Goal: Information Seeking & Learning: Understand process/instructions

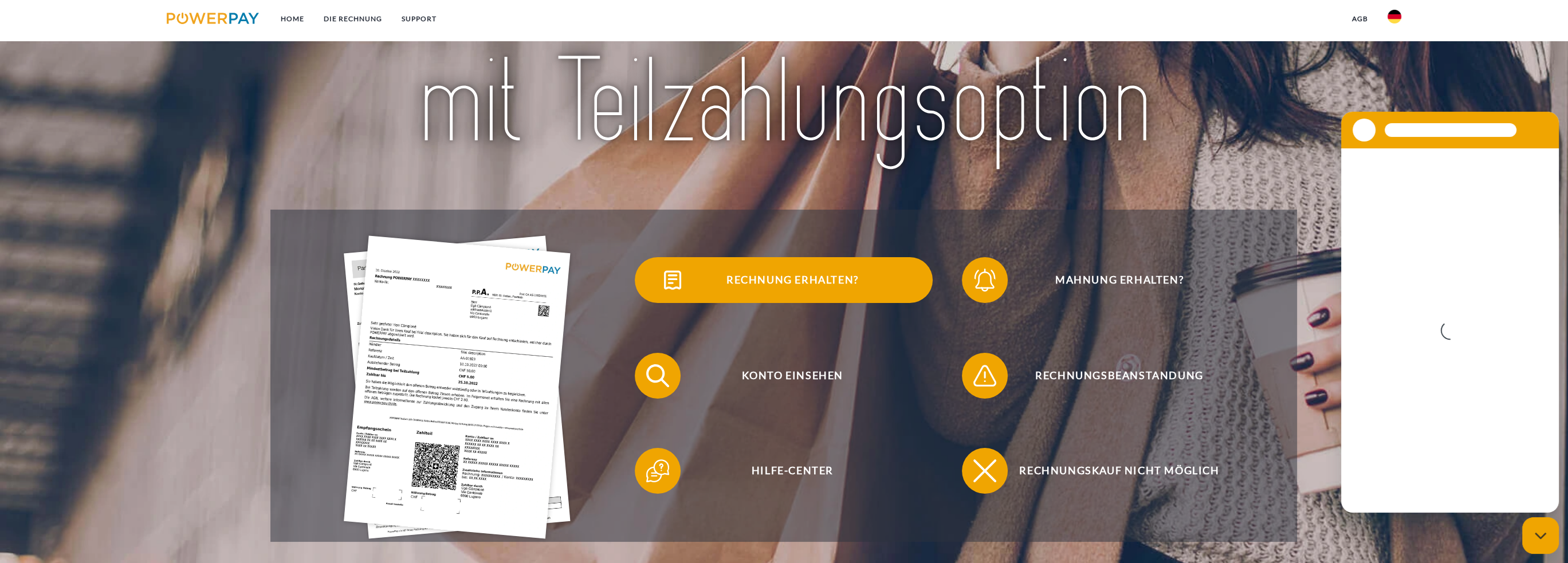
click at [754, 286] on span "Rechnung erhalten?" at bounding box center [792, 280] width 281 height 45
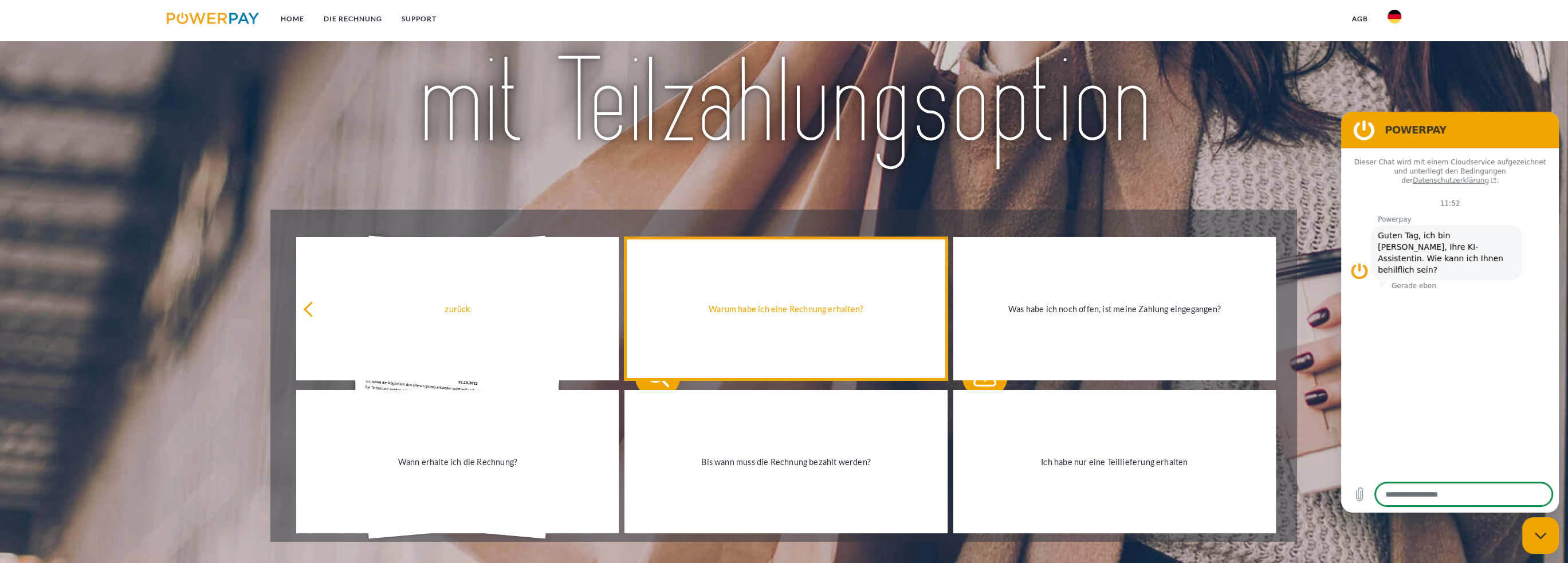
click at [859, 343] on link "Warum habe ich eine Rechnung erhalten?" at bounding box center [785, 308] width 323 height 143
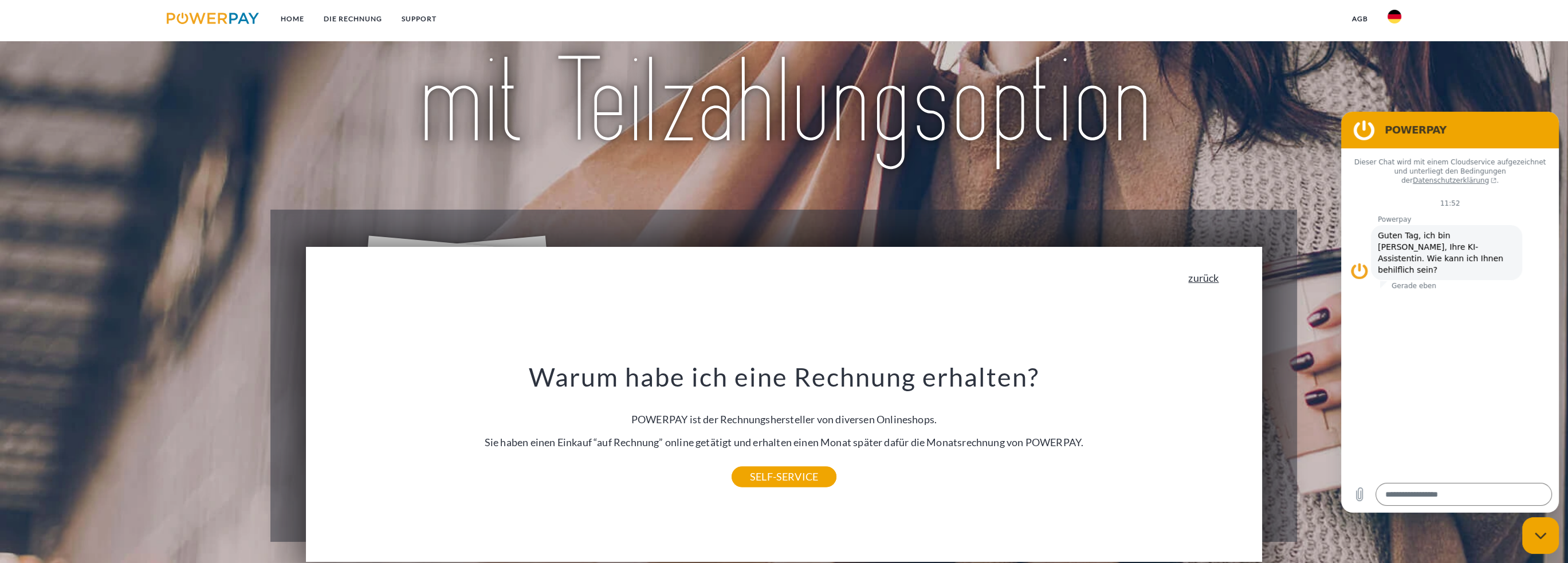
click at [1211, 283] on link "zurück" at bounding box center [1204, 277] width 30 height 10
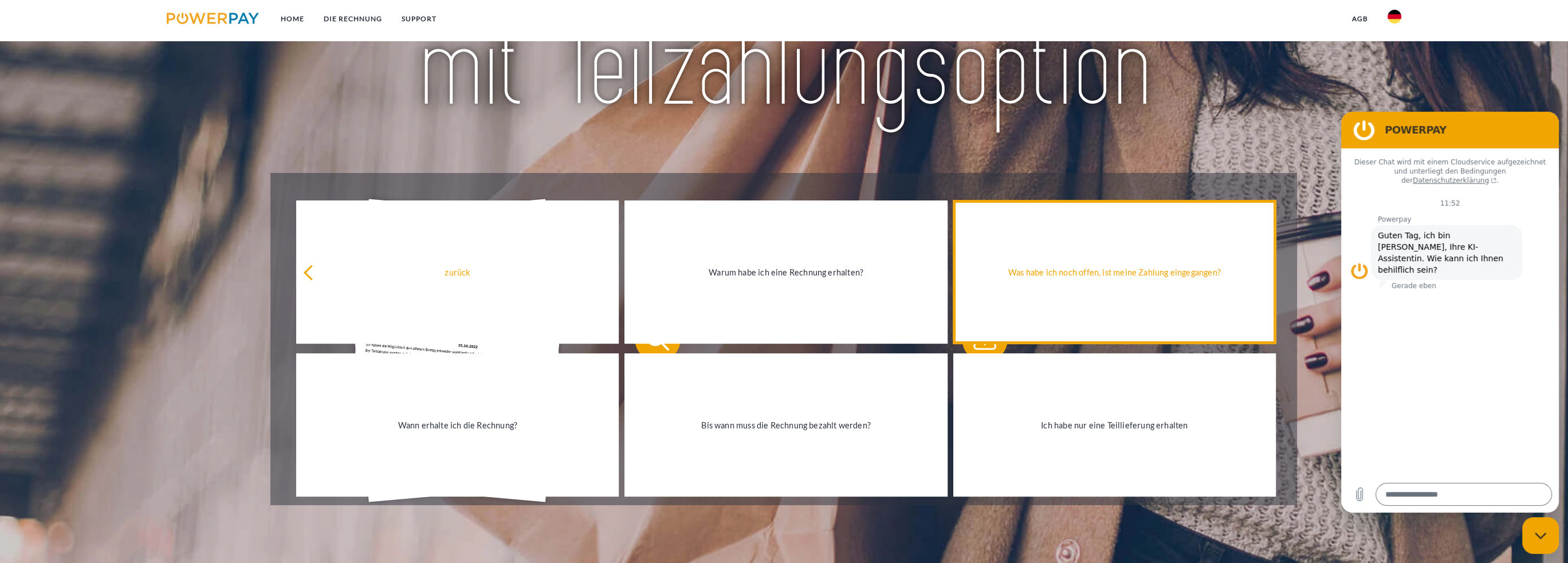
scroll to position [229, 0]
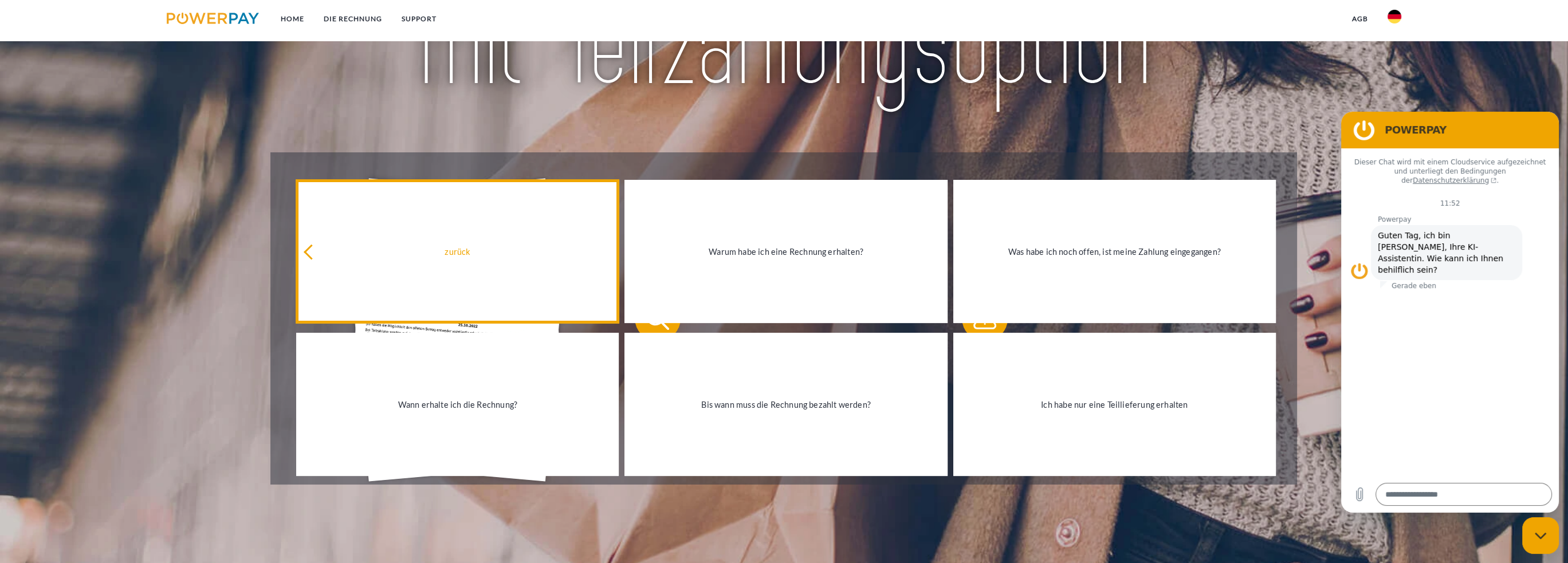
click at [381, 245] on div "zurück" at bounding box center [457, 252] width 308 height 15
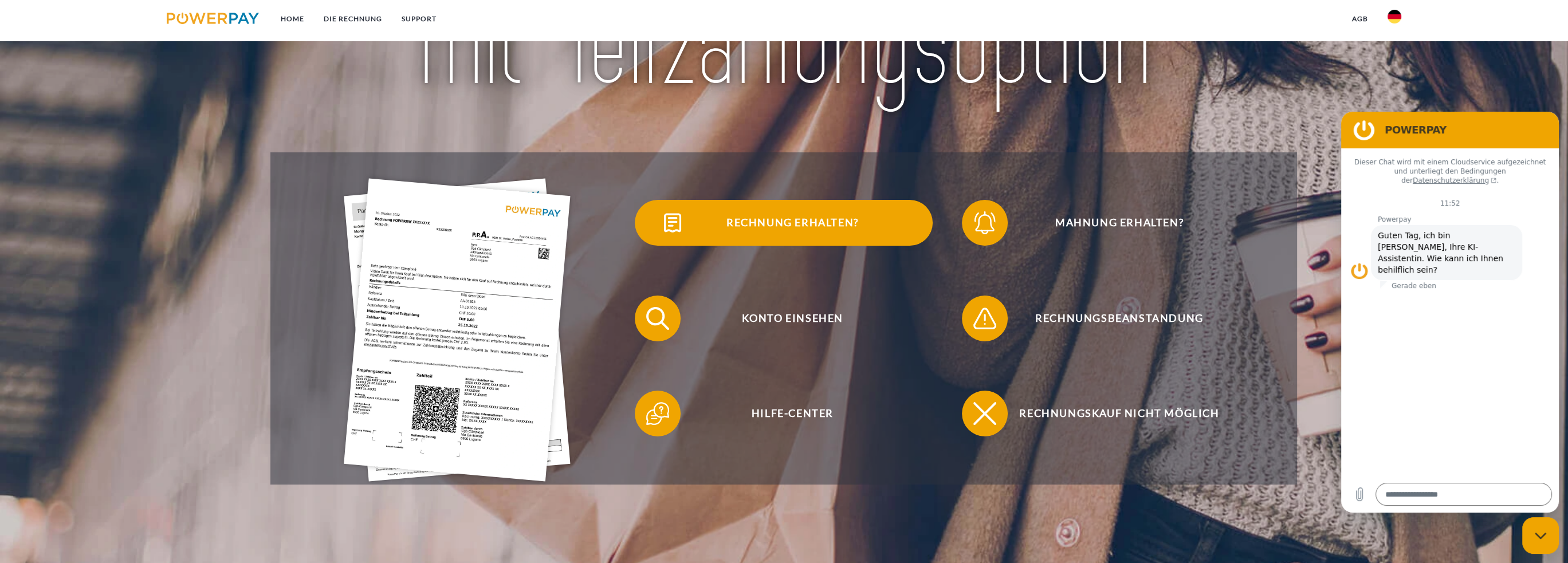
click at [740, 226] on span "Rechnung erhalten?" at bounding box center [792, 222] width 281 height 45
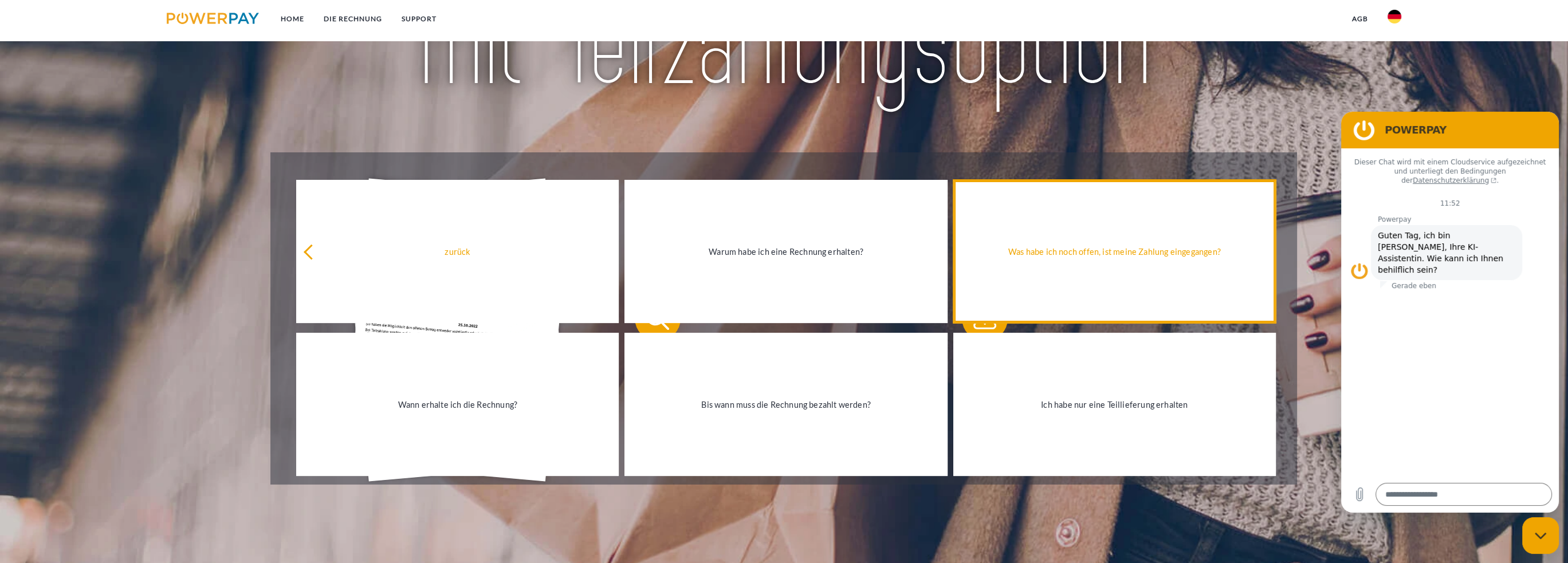
click at [1036, 268] on link "Was habe ich noch offen, ist meine Zahlung eingegangen?" at bounding box center [1115, 251] width 323 height 143
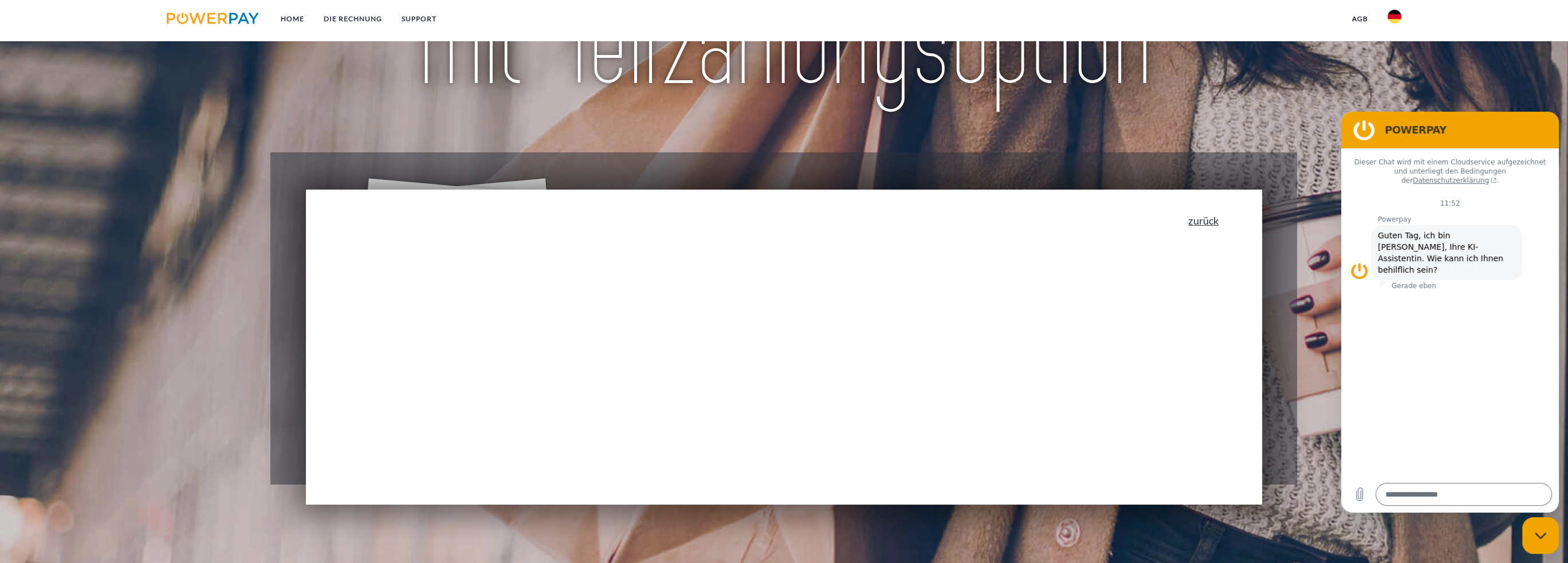
click at [1204, 223] on link "zurück" at bounding box center [1204, 220] width 30 height 10
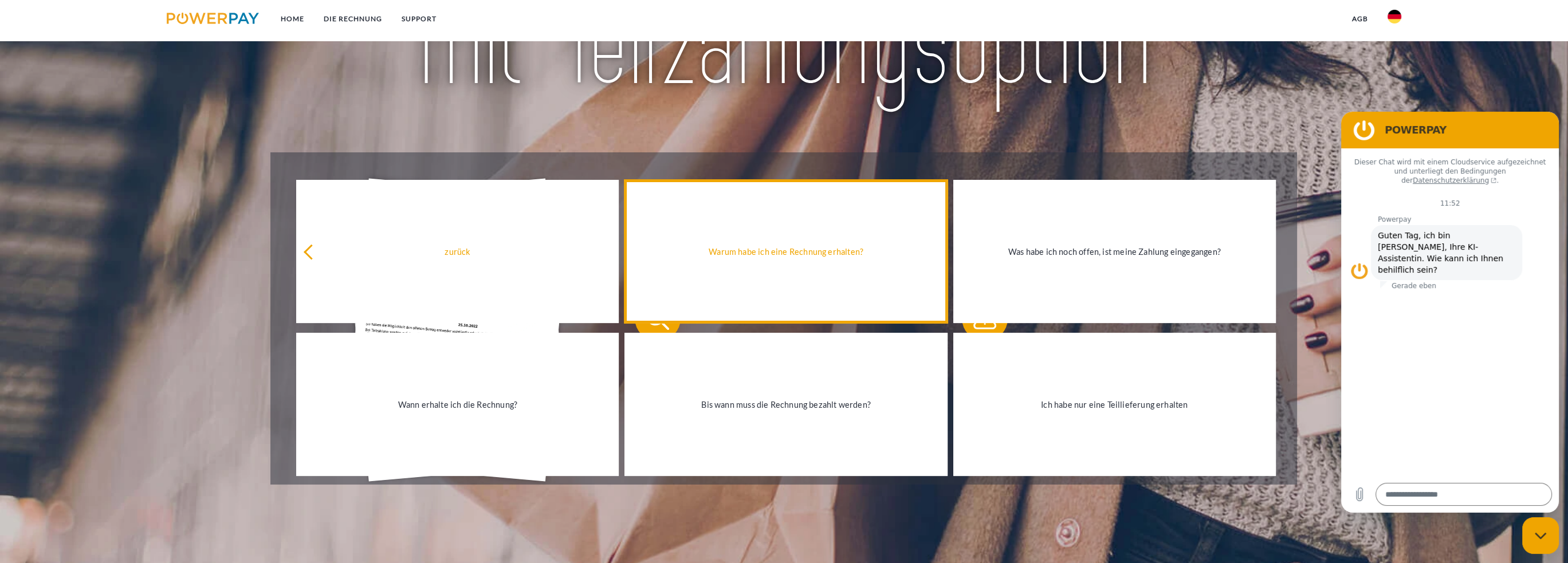
click at [814, 263] on link "Warum habe ich eine Rechnung erhalten?" at bounding box center [785, 251] width 323 height 143
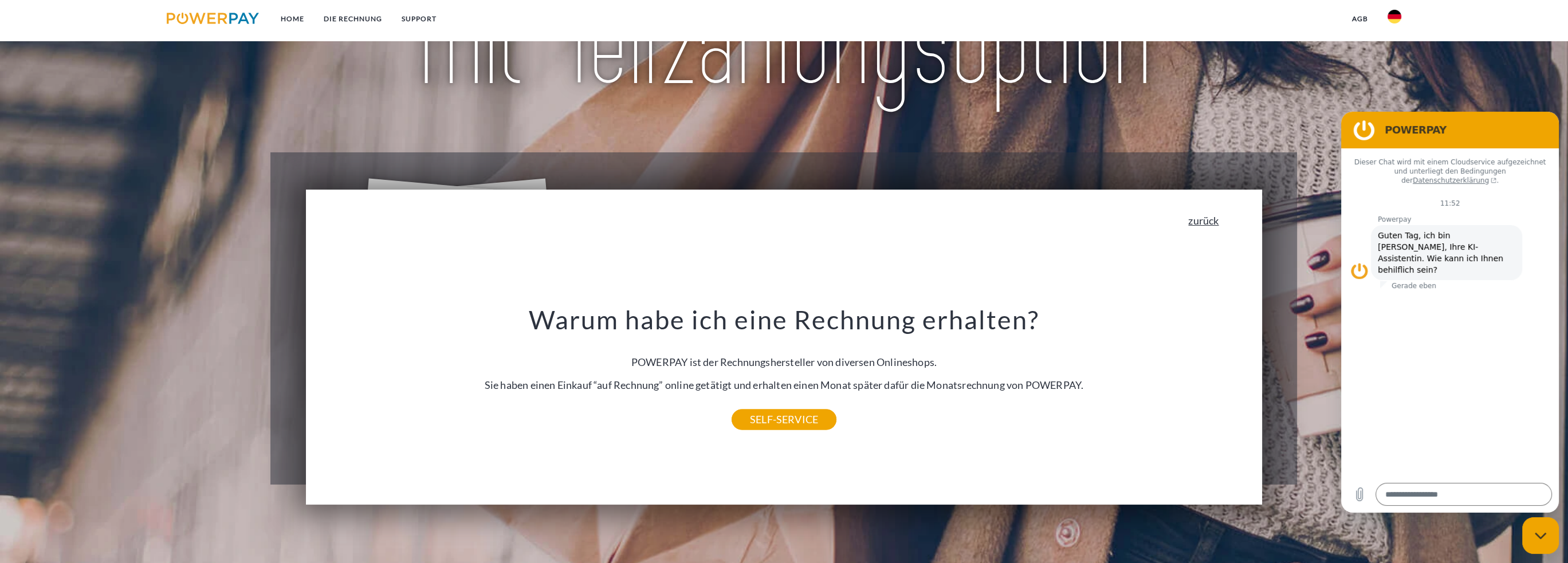
click at [1204, 221] on link "zurück" at bounding box center [1204, 220] width 30 height 10
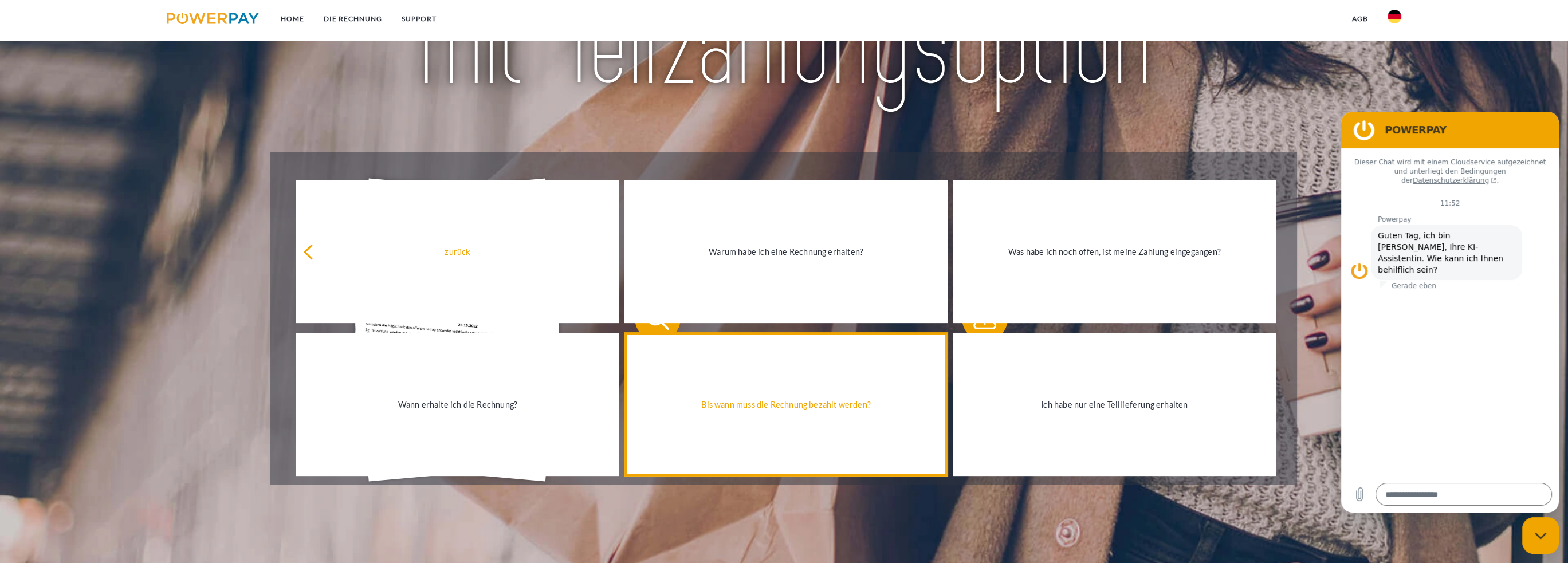
drag, startPoint x: 571, startPoint y: 403, endPoint x: 582, endPoint y: 404, distance: 11.0
click at [570, 403] on div "Wann erhalte ich die Rechnung?" at bounding box center [457, 405] width 308 height 15
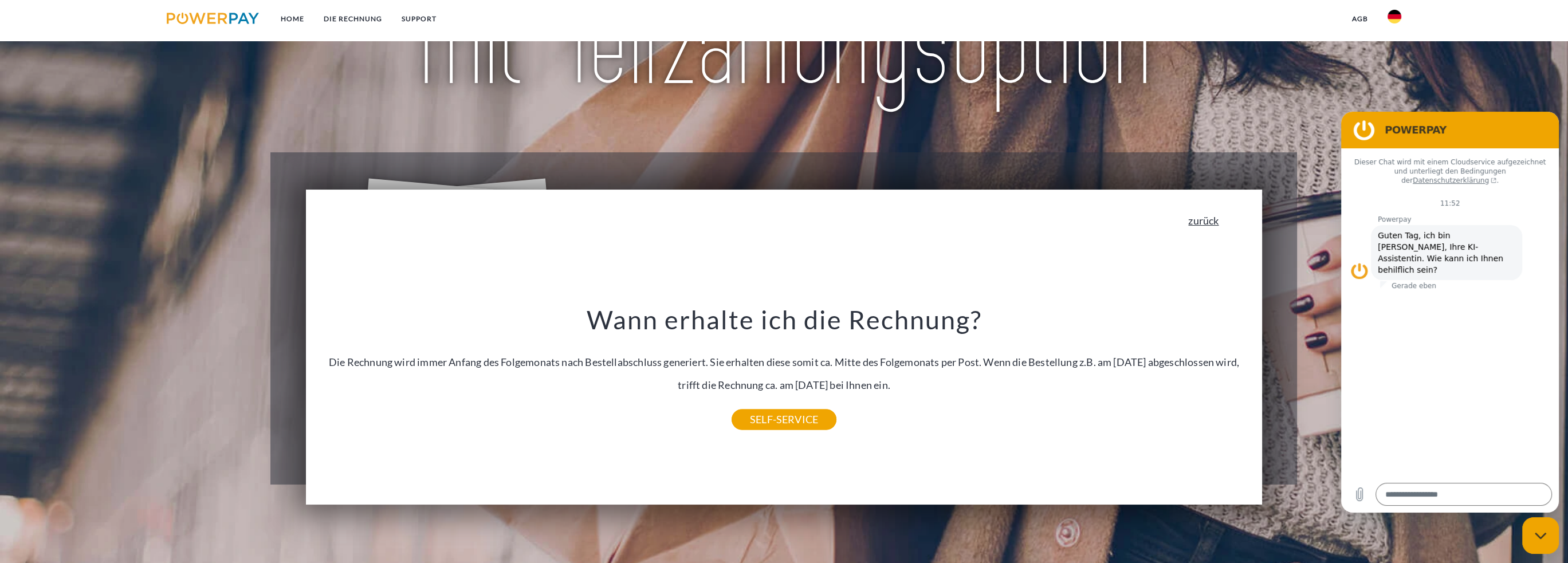
click at [1219, 221] on link "zurück" at bounding box center [1204, 220] width 30 height 10
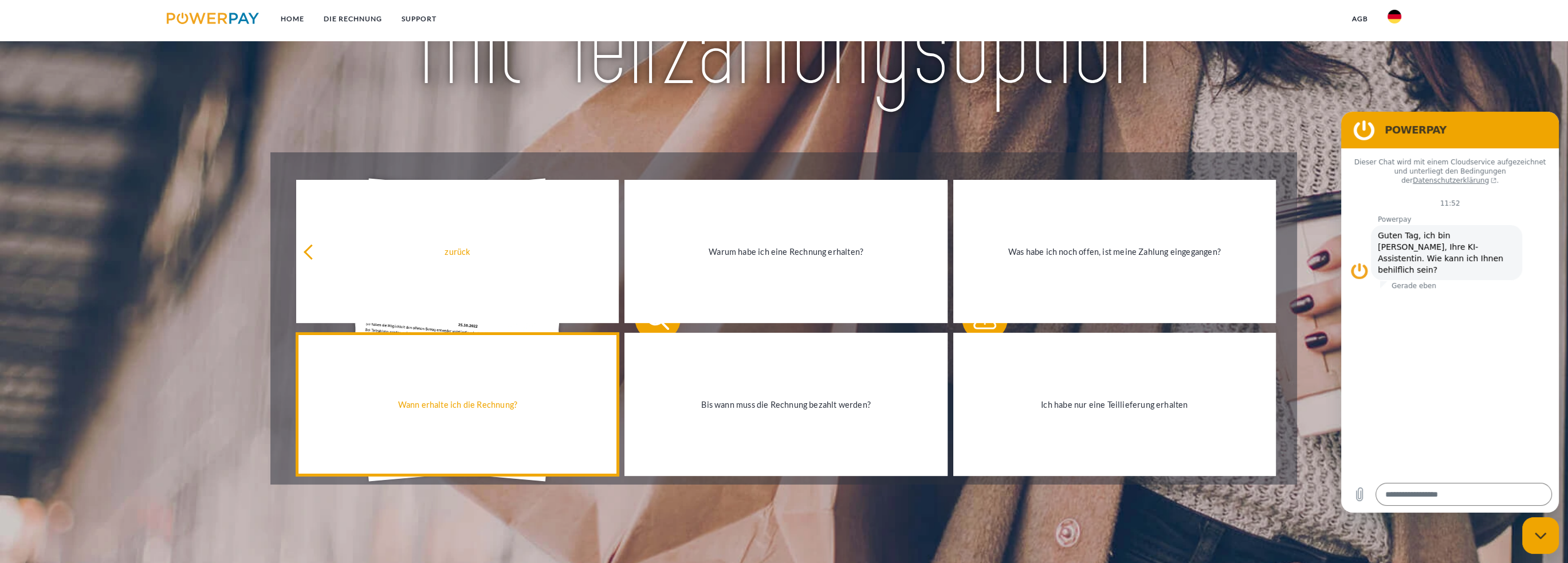
click at [505, 391] on link "Wann erhalte ich die Rechnung?" at bounding box center [457, 404] width 323 height 143
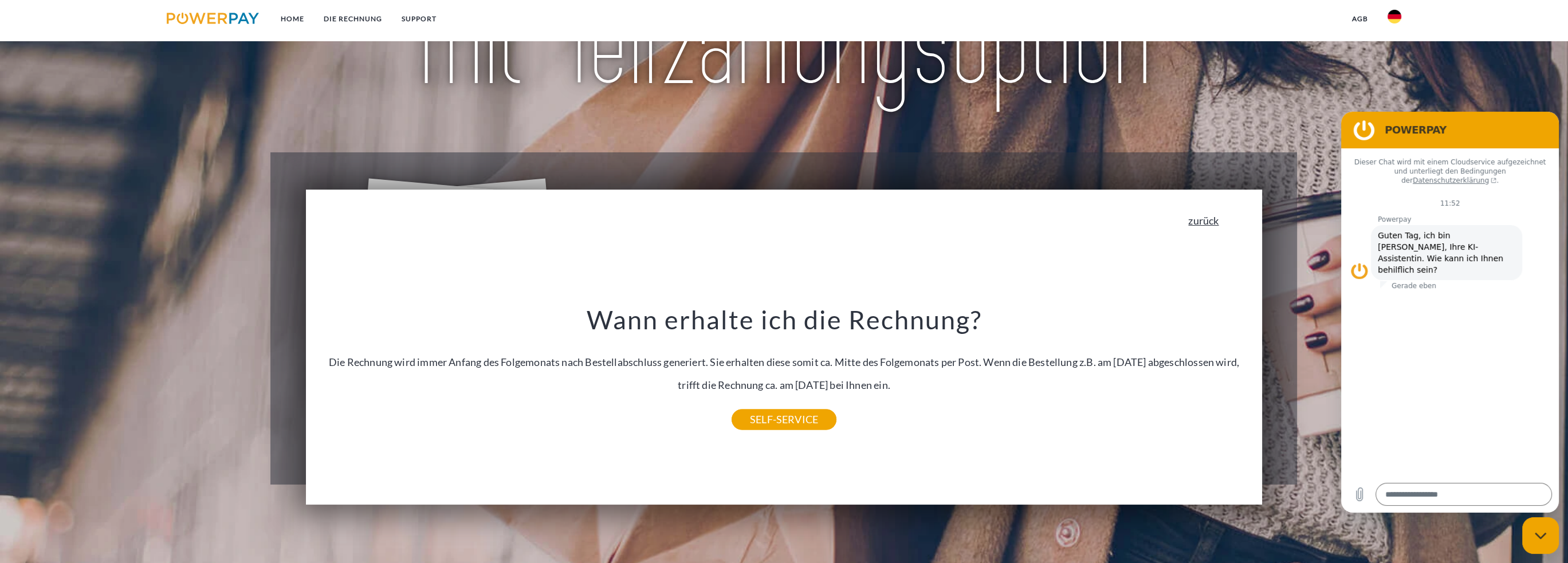
click at [1218, 221] on link "zurück" at bounding box center [1204, 220] width 30 height 10
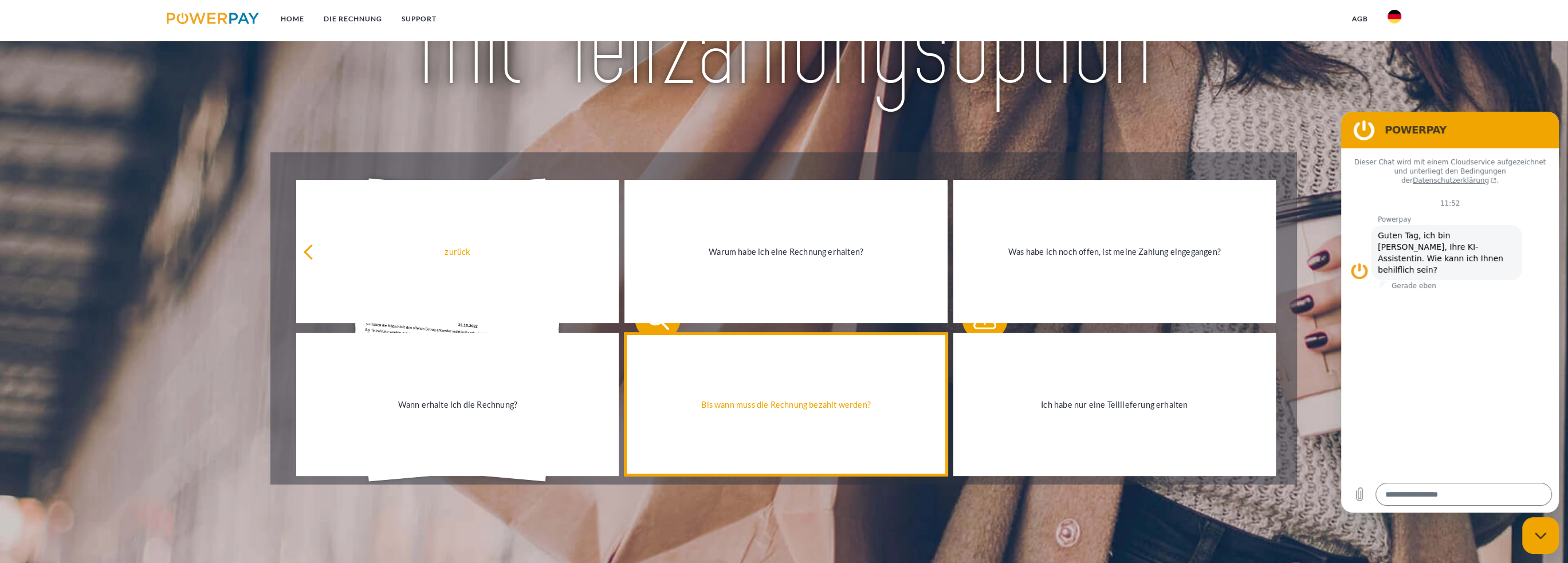
click at [732, 411] on div "Bis wann muss die Rechnung bezahlt werden?" at bounding box center [785, 405] width 308 height 15
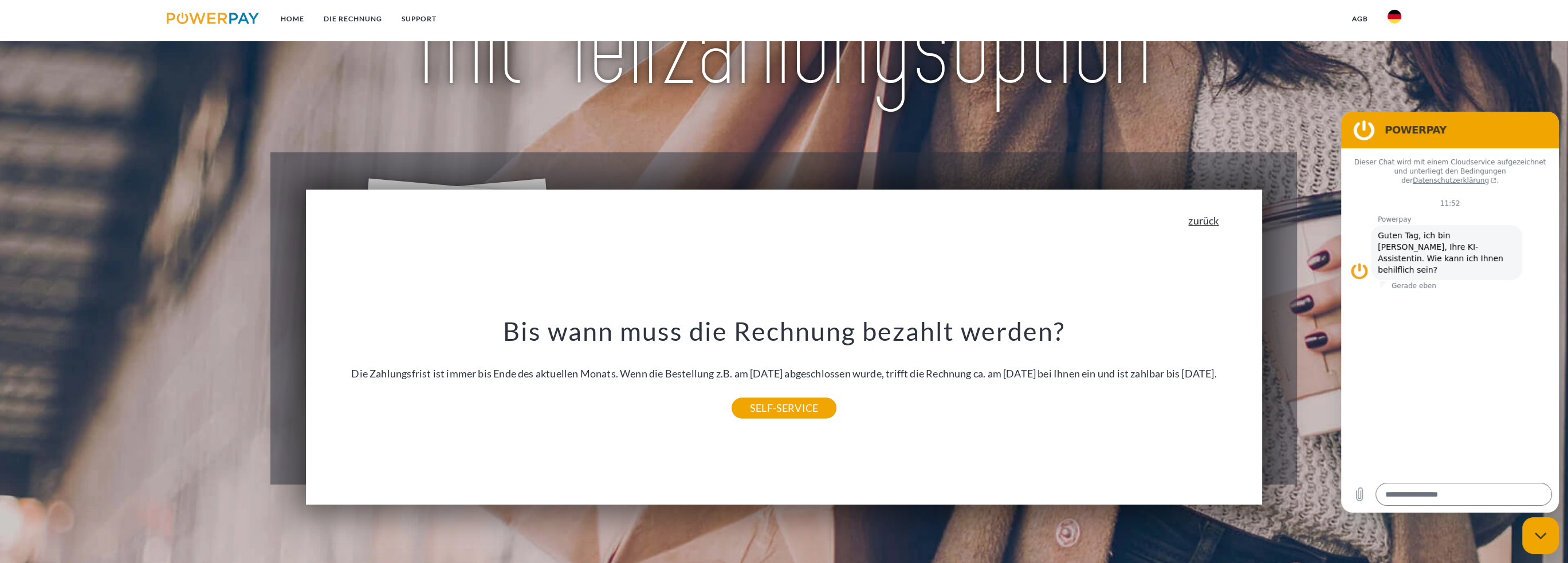
click at [1212, 219] on link "zurück" at bounding box center [1204, 220] width 30 height 10
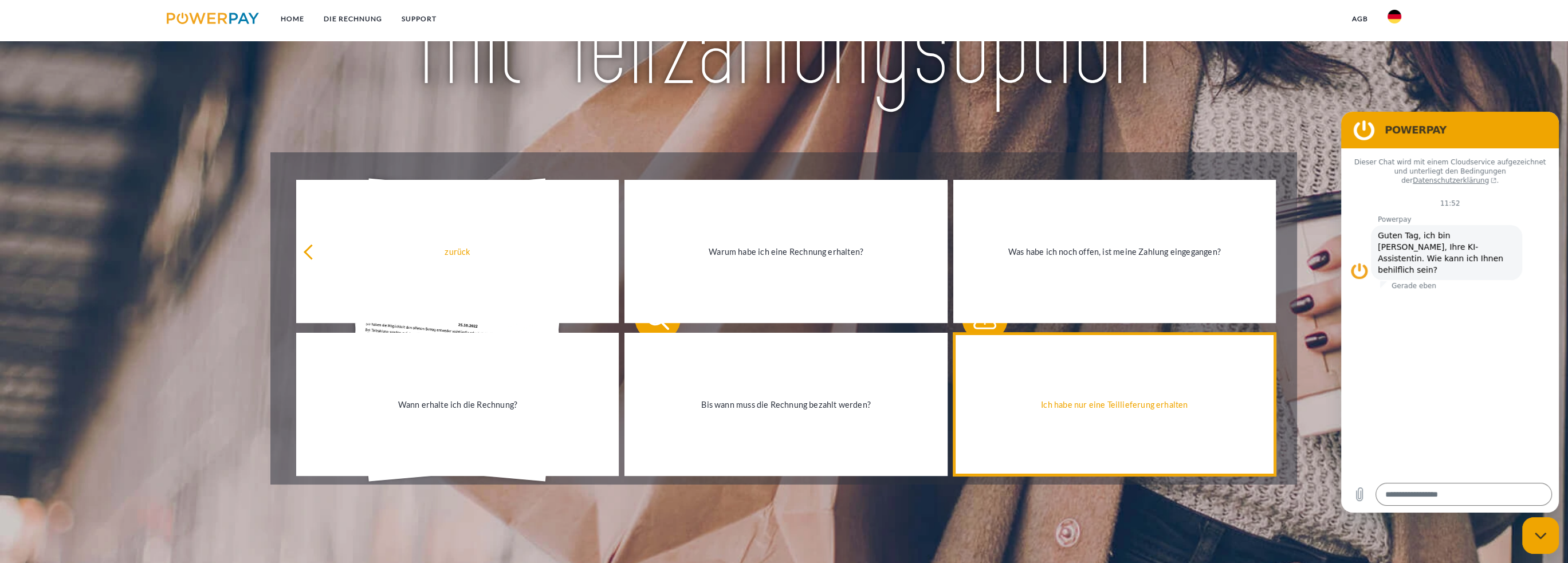
drag, startPoint x: 956, startPoint y: 425, endPoint x: 981, endPoint y: 423, distance: 25.1
click at [956, 425] on div "zurück Warum habe ich eine Rechnung erhalten? Was habe ich noch offen, ist mein…" at bounding box center [784, 327] width 1004 height 306
click at [1004, 419] on link "Ich habe nur eine Teillieferung erhalten" at bounding box center [1115, 404] width 323 height 143
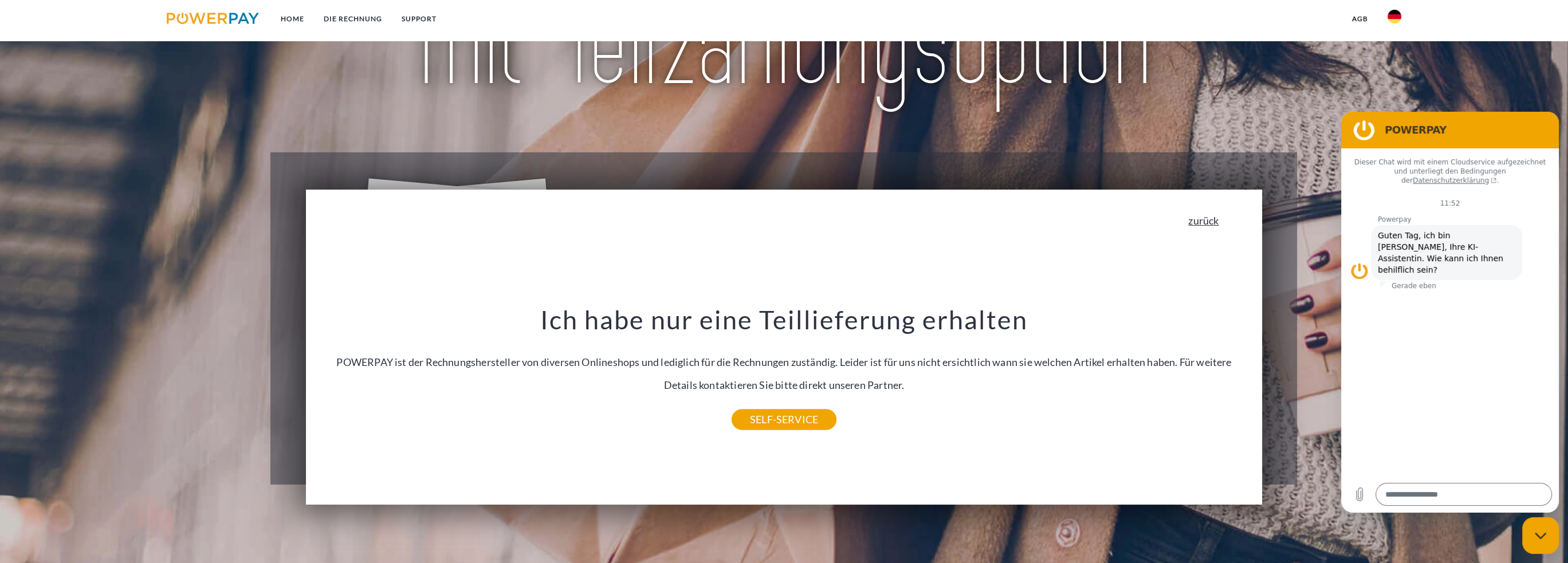
click at [1212, 222] on link "zurück" at bounding box center [1204, 220] width 30 height 10
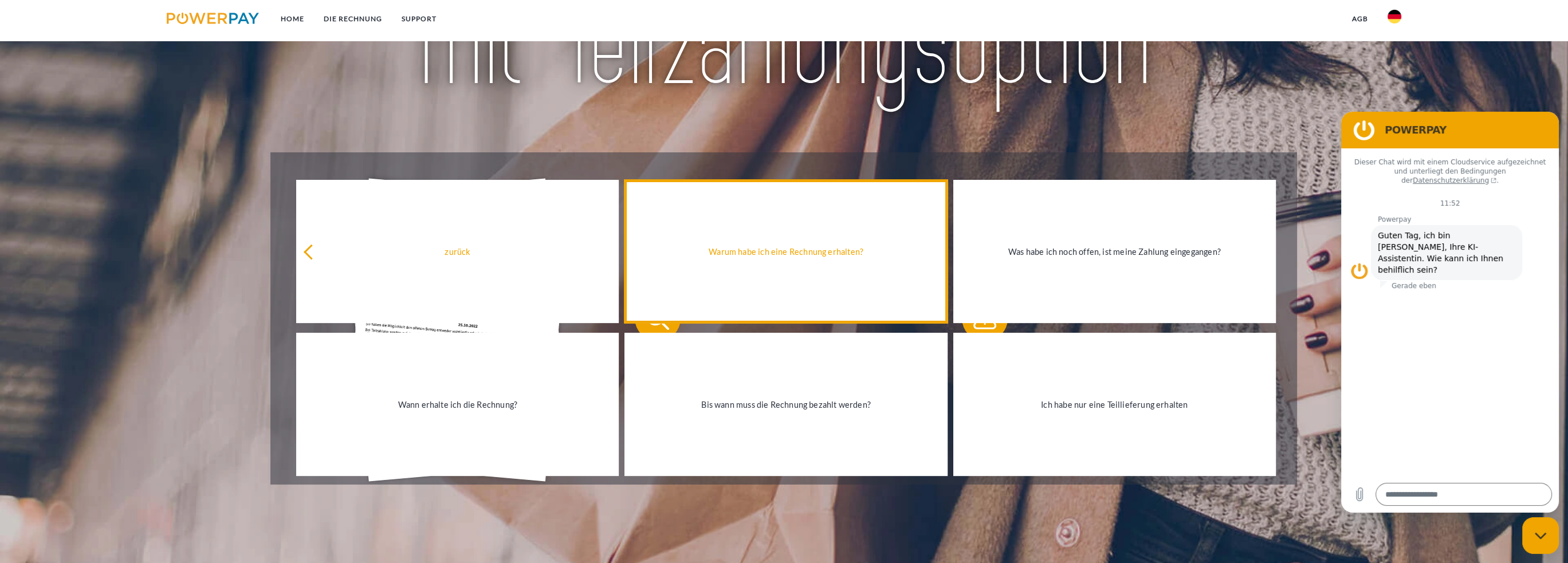
click at [838, 281] on link "Warum habe ich eine Rechnung erhalten?" at bounding box center [785, 251] width 323 height 143
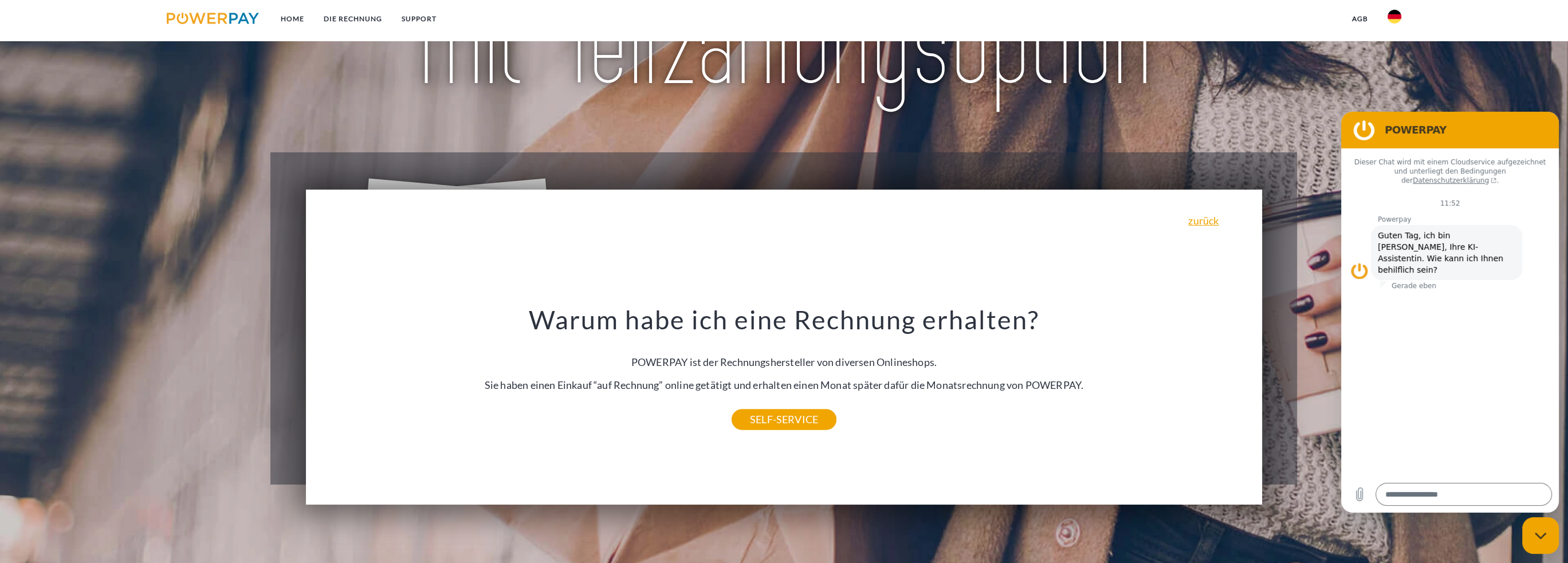
click at [1210, 220] on link "zurück" at bounding box center [1204, 220] width 30 height 10
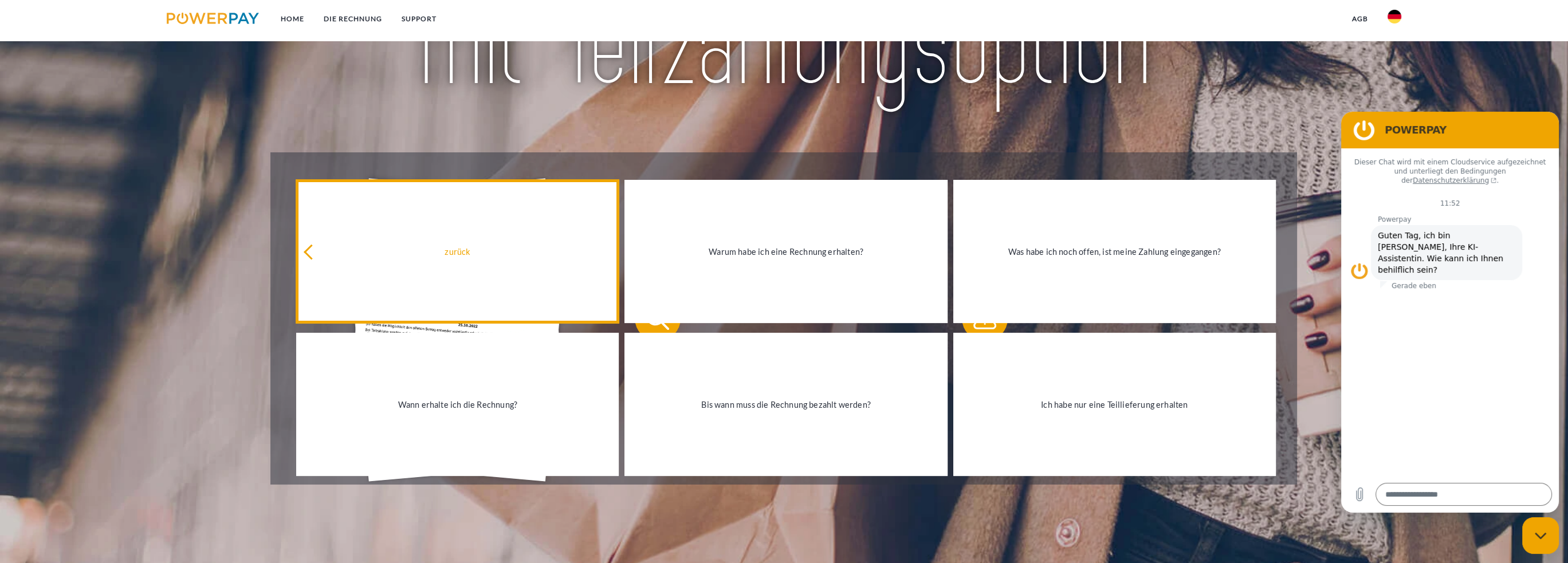
click at [414, 307] on link "zurück" at bounding box center [457, 251] width 323 height 143
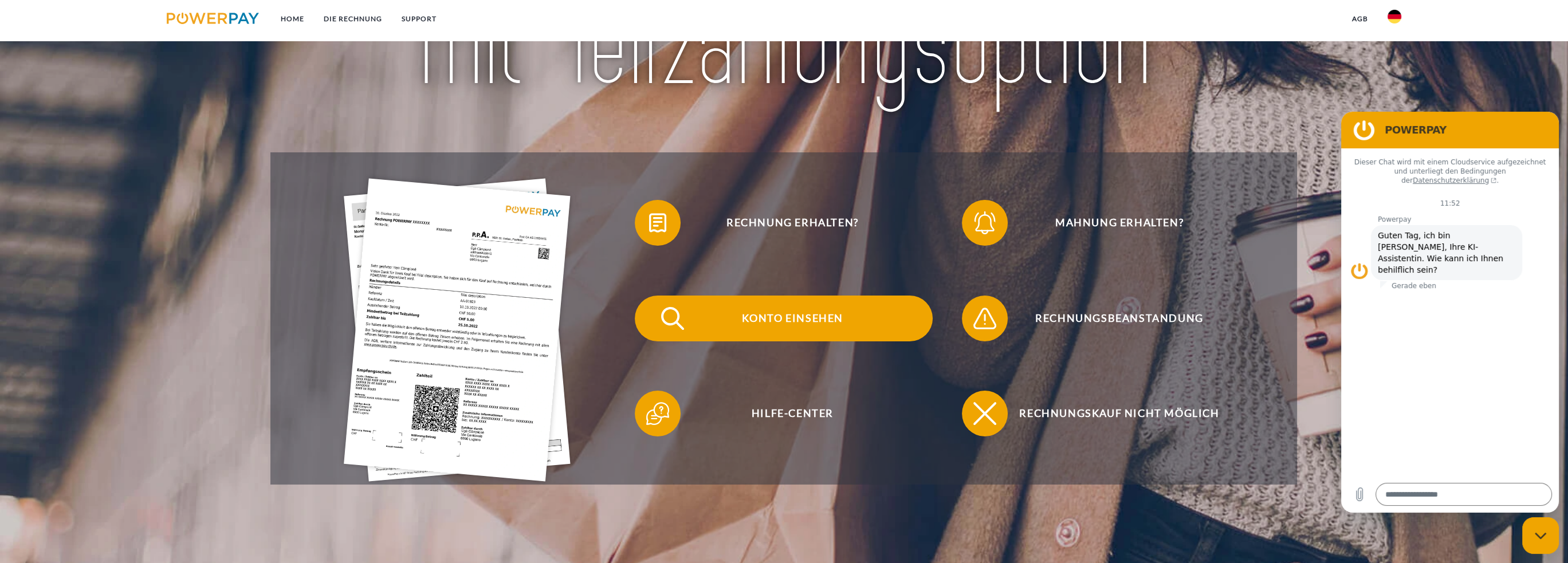
click at [777, 319] on span "Konto einsehen" at bounding box center [792, 318] width 281 height 45
